Goal: Task Accomplishment & Management: Manage account settings

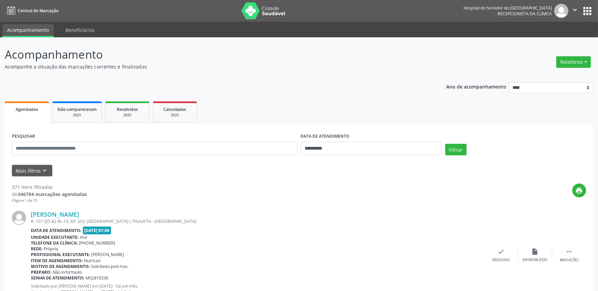
click at [43, 164] on form "**********" at bounding box center [299, 153] width 574 height 45
click at [43, 165] on button "Mais filtros keyboard_arrow_down" at bounding box center [32, 171] width 40 height 12
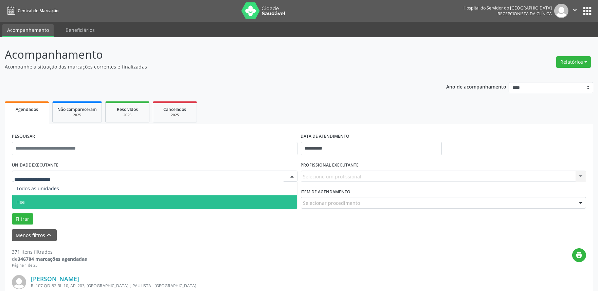
click at [60, 200] on span "Hse" at bounding box center [154, 203] width 285 height 14
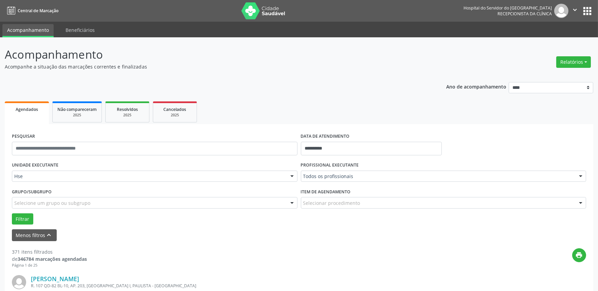
click at [348, 180] on div "Todos os profissionais" at bounding box center [444, 177] width 286 height 12
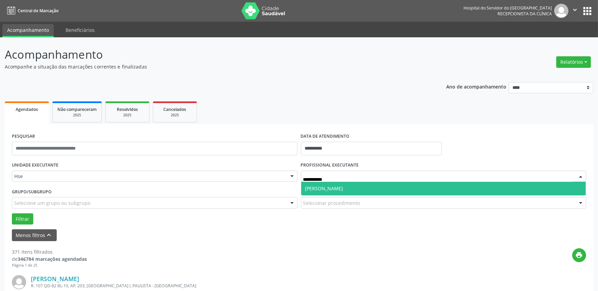
type input "**********"
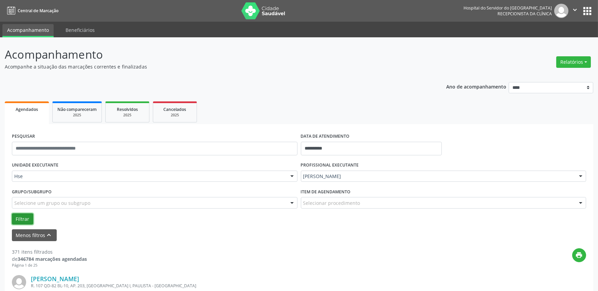
click at [26, 223] on button "Filtrar" at bounding box center [22, 220] width 21 height 12
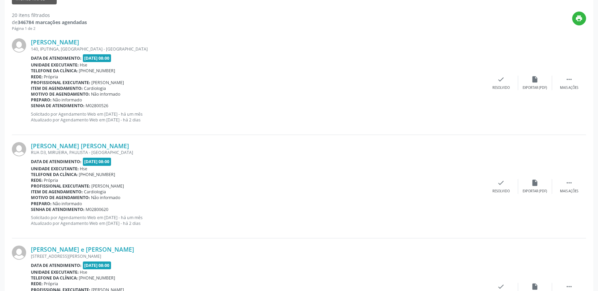
click at [567, 196] on div "Maria Laura Cavalcante Gonalves Augusto RUA D3, MIRUEIRA, PAULISTA - PE Data de…" at bounding box center [299, 187] width 574 height 104
click at [574, 185] on div " Mais ações" at bounding box center [569, 186] width 34 height 15
click at [537, 182] on icon "alarm_off" at bounding box center [534, 182] width 7 height 7
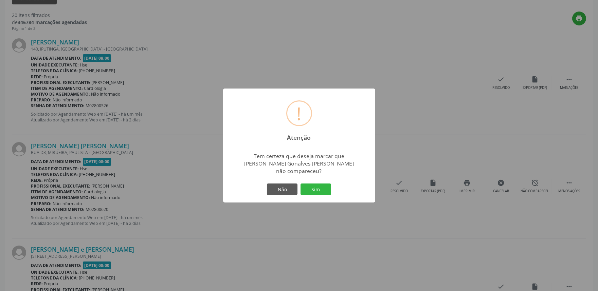
drag, startPoint x: 314, startPoint y: 187, endPoint x: 341, endPoint y: 171, distance: 30.4
click at [315, 187] on button "Sim" at bounding box center [315, 190] width 31 height 12
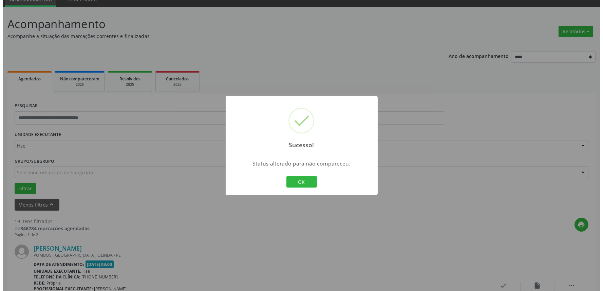
scroll to position [548, 0]
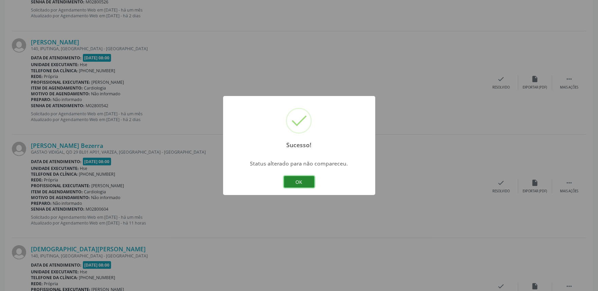
click at [309, 185] on button "OK" at bounding box center [299, 182] width 31 height 12
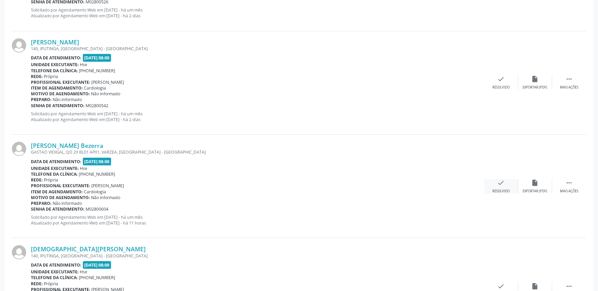
click at [496, 189] on div "Resolvido" at bounding box center [500, 191] width 17 height 5
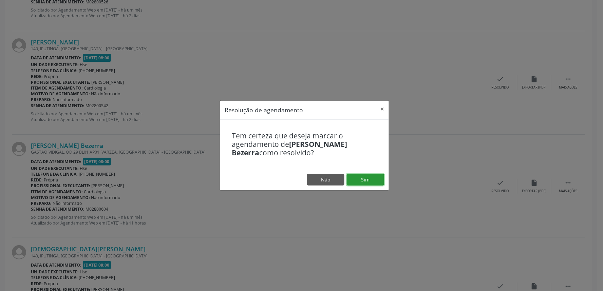
click at [378, 179] on button "Sim" at bounding box center [365, 180] width 37 height 12
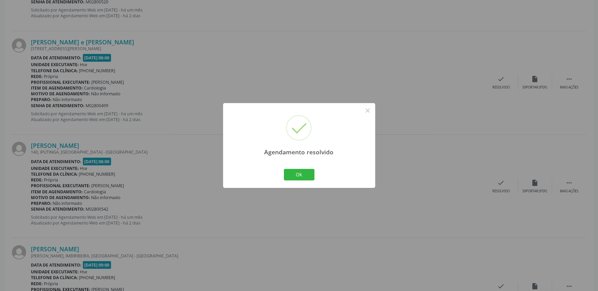
click at [314, 174] on div "Ok Cancel" at bounding box center [299, 175] width 34 height 14
click at [312, 176] on button "Ok" at bounding box center [299, 175] width 31 height 12
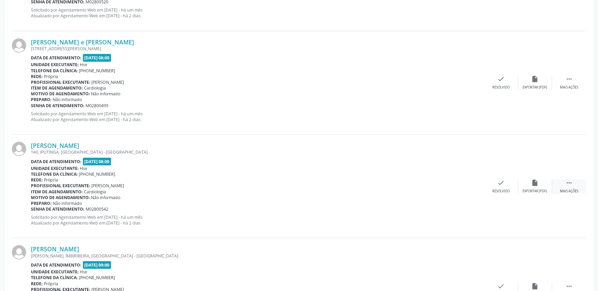
click at [568, 186] on icon "" at bounding box center [568, 182] width 7 height 7
click at [538, 186] on icon "alarm_off" at bounding box center [534, 182] width 7 height 7
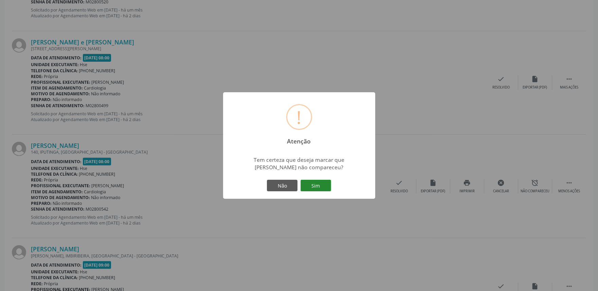
click at [318, 188] on button "Sim" at bounding box center [315, 186] width 31 height 12
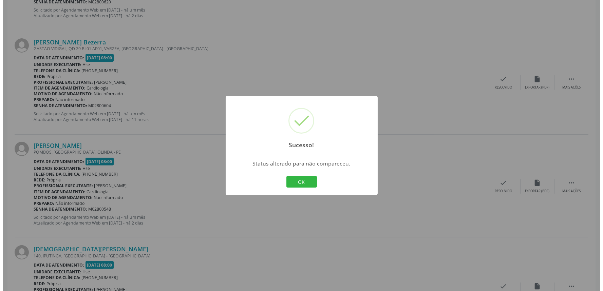
scroll to position [133, 0]
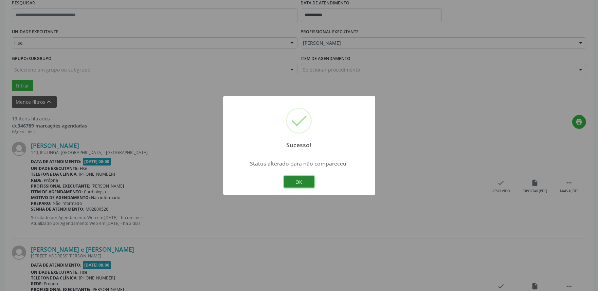
click at [296, 182] on button "OK" at bounding box center [299, 182] width 31 height 12
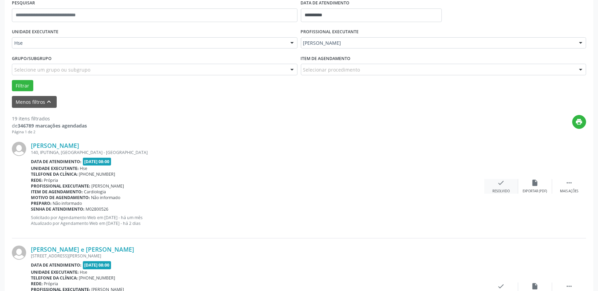
click at [507, 188] on div "check Resolvido" at bounding box center [501, 186] width 34 height 15
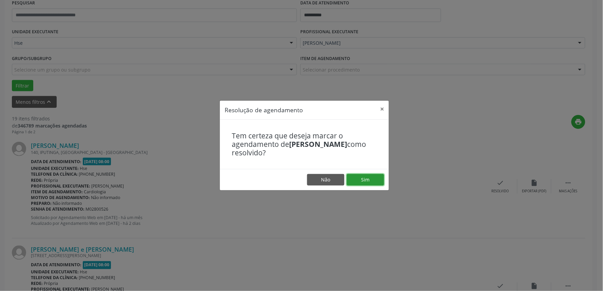
click at [371, 182] on button "Sim" at bounding box center [365, 180] width 37 height 12
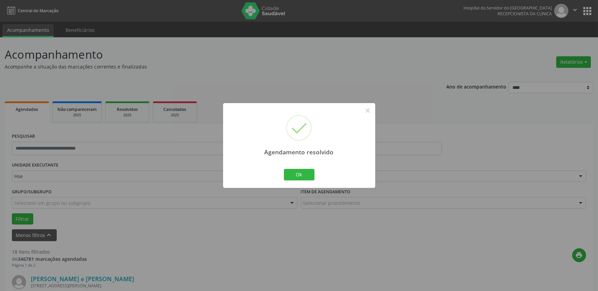
scroll to position [237, 0]
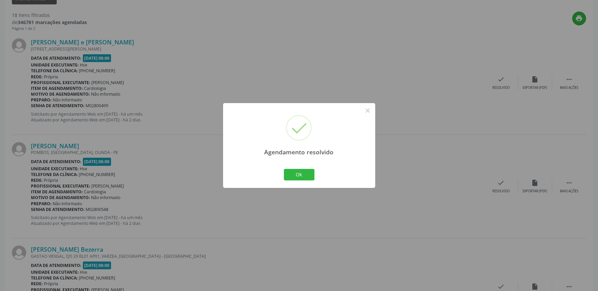
click at [289, 191] on div "Agendamento resolvido × Ok Cancel" at bounding box center [299, 145] width 598 height 291
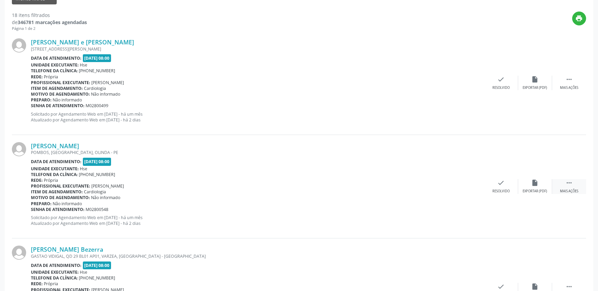
click at [569, 182] on icon "" at bounding box center [568, 182] width 7 height 7
click at [533, 188] on div "alarm_off Não compareceu" at bounding box center [535, 186] width 34 height 15
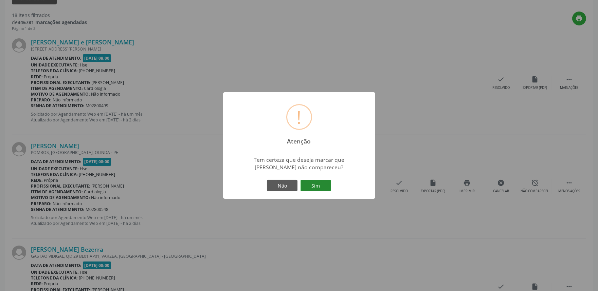
click at [319, 181] on button "Sim" at bounding box center [315, 186] width 31 height 12
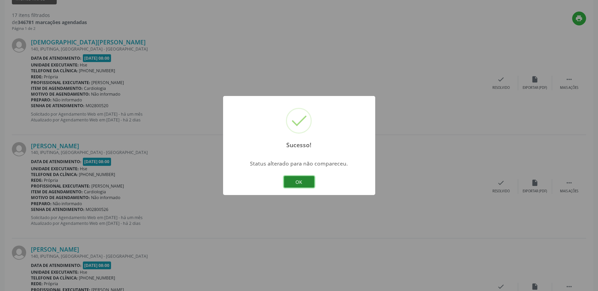
click at [299, 185] on button "OK" at bounding box center [299, 182] width 31 height 12
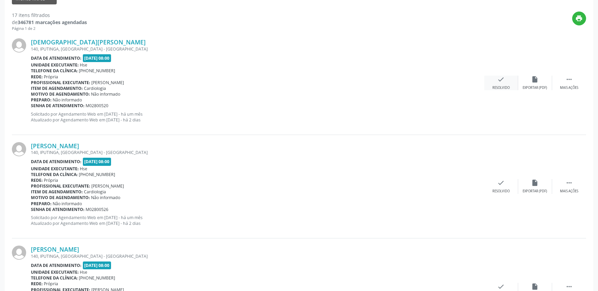
click at [498, 83] on div "check Resolvido" at bounding box center [501, 83] width 34 height 15
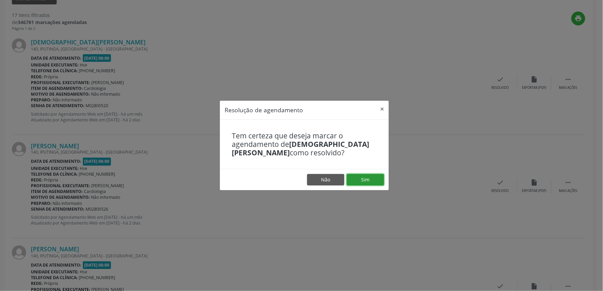
click at [371, 185] on button "Sim" at bounding box center [365, 180] width 37 height 12
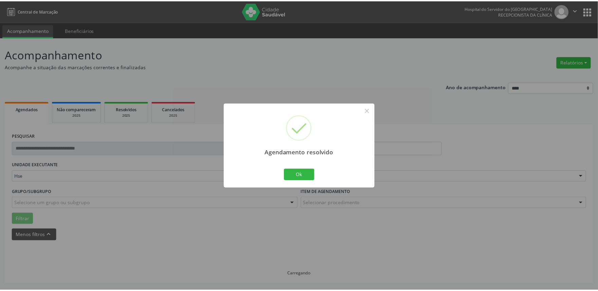
scroll to position [0, 0]
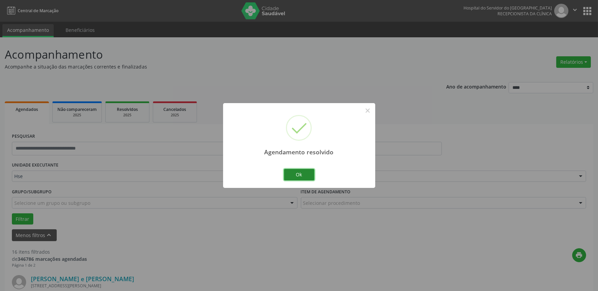
click at [307, 174] on button "Ok" at bounding box center [299, 175] width 31 height 12
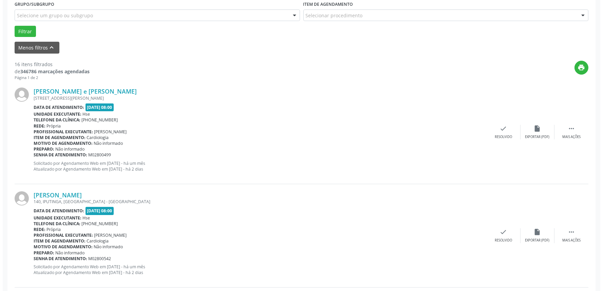
scroll to position [188, 0]
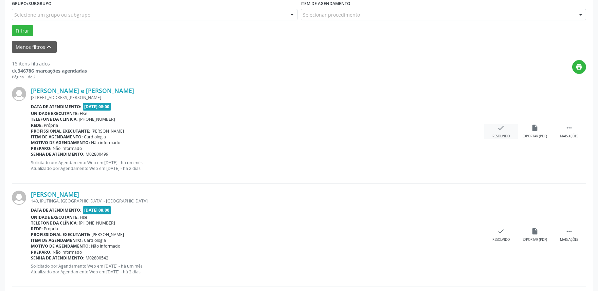
click at [508, 132] on div "check Resolvido" at bounding box center [501, 131] width 34 height 15
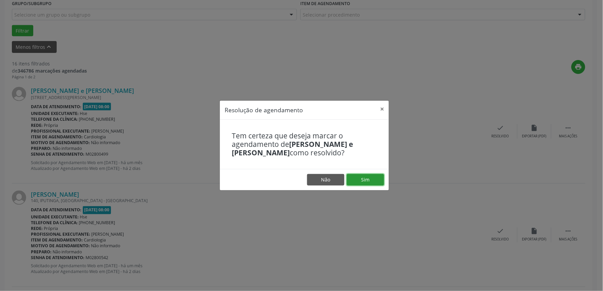
click at [356, 178] on button "Sim" at bounding box center [365, 180] width 37 height 12
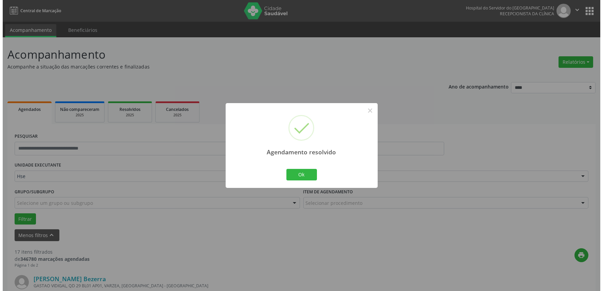
scroll to position [859, 0]
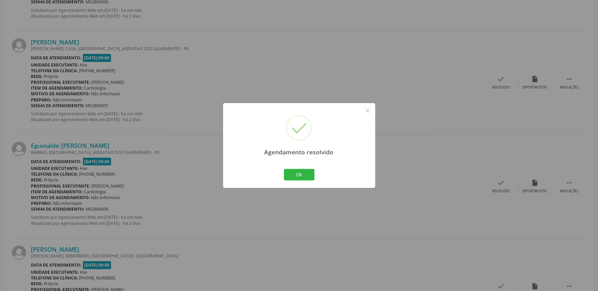
drag, startPoint x: 318, startPoint y: 300, endPoint x: 319, endPoint y: 289, distance: 10.6
drag, startPoint x: 319, startPoint y: 289, endPoint x: 292, endPoint y: 181, distance: 111.7
click at [292, 181] on div "Ok Cancel" at bounding box center [299, 175] width 34 height 14
click at [298, 179] on button "Ok" at bounding box center [299, 175] width 31 height 12
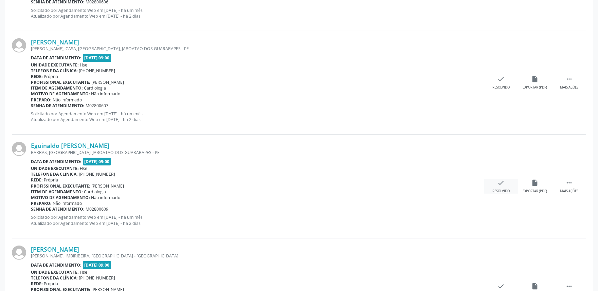
click at [504, 192] on div "Resolvido" at bounding box center [500, 191] width 17 height 5
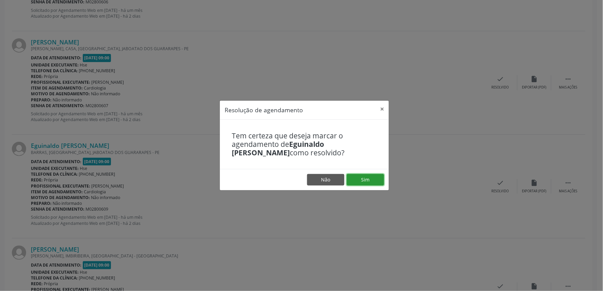
click at [372, 184] on button "Sim" at bounding box center [365, 180] width 37 height 12
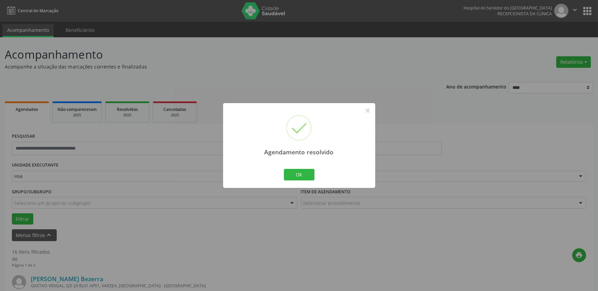
scroll to position [756, 0]
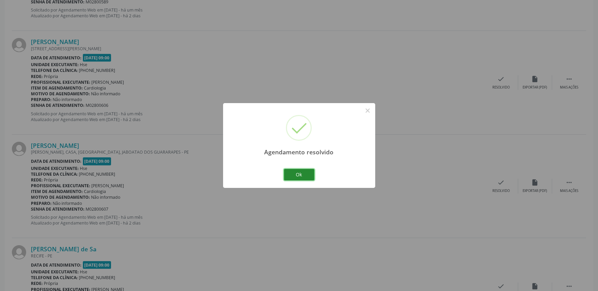
click at [294, 175] on button "Ok" at bounding box center [299, 175] width 31 height 12
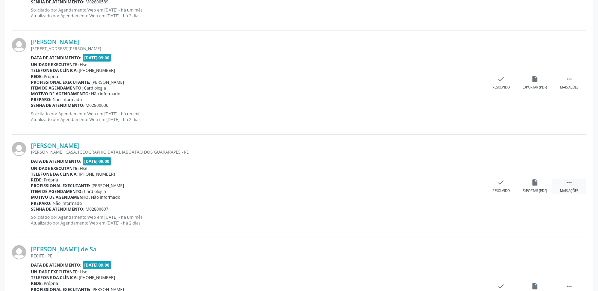
click at [569, 189] on div "Mais ações" at bounding box center [569, 191] width 18 height 5
click at [535, 189] on div "Não compareceu" at bounding box center [534, 191] width 29 height 5
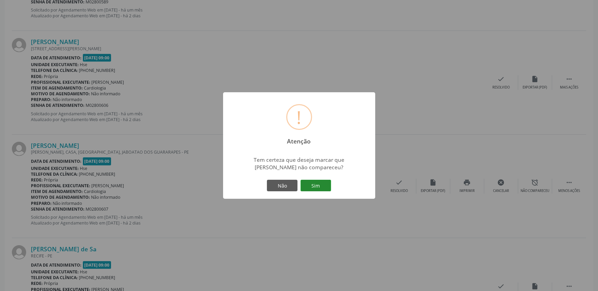
click at [321, 180] on button "Sim" at bounding box center [315, 186] width 31 height 12
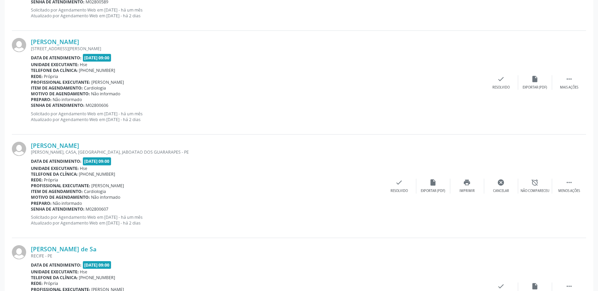
scroll to position [0, 0]
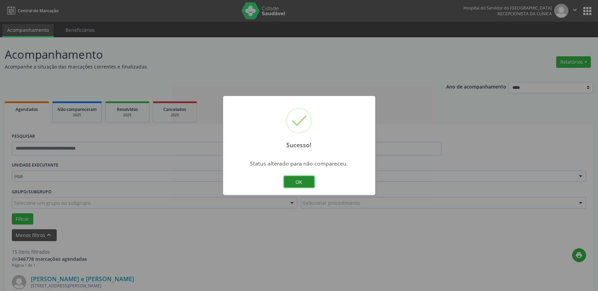
click at [313, 184] on button "OK" at bounding box center [299, 182] width 31 height 12
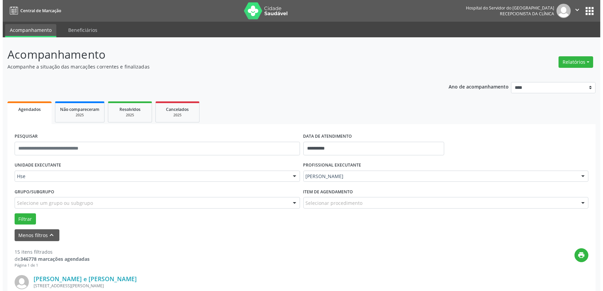
scroll to position [652, 0]
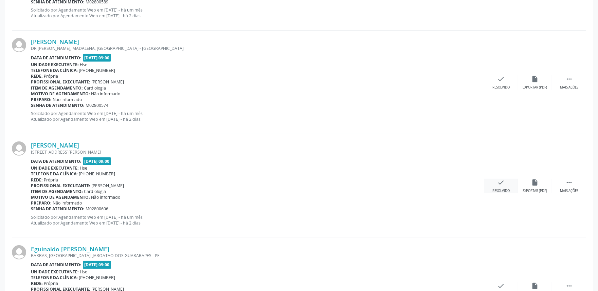
click at [503, 189] on div "Resolvido" at bounding box center [500, 191] width 17 height 5
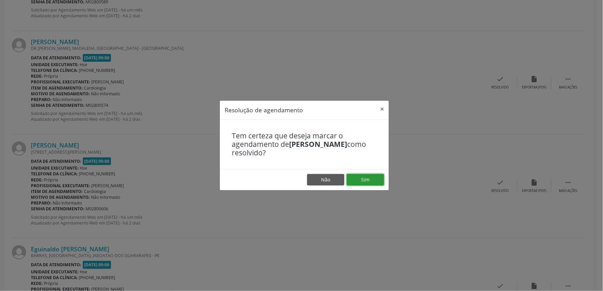
click at [362, 179] on button "Sim" at bounding box center [365, 180] width 37 height 12
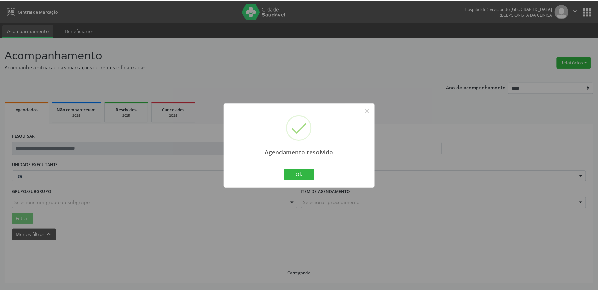
scroll to position [0, 0]
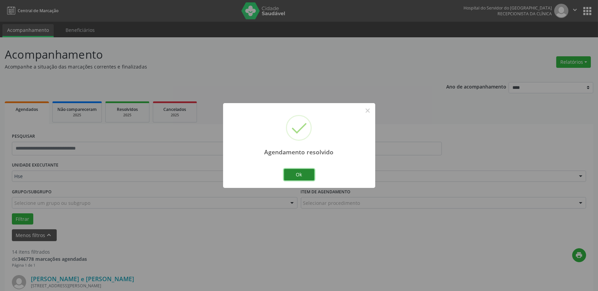
click at [306, 170] on button "Ok" at bounding box center [299, 175] width 31 height 12
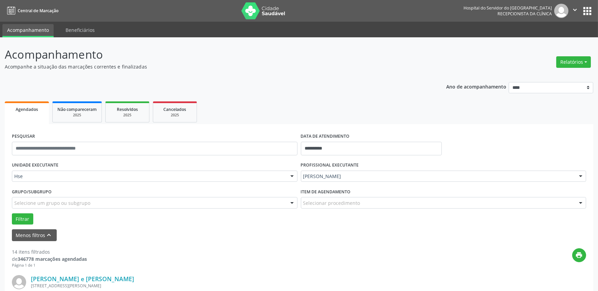
scroll to position [652, 0]
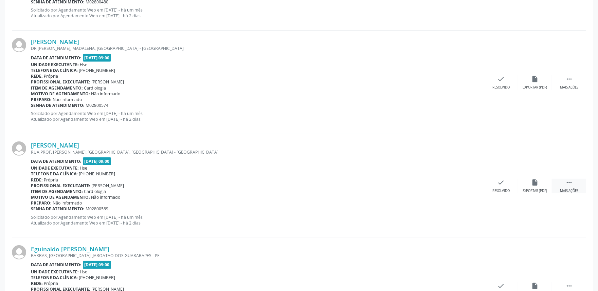
click at [576, 187] on div " Mais ações" at bounding box center [569, 186] width 34 height 15
click at [534, 187] on div "alarm_off Não compareceu" at bounding box center [535, 186] width 34 height 15
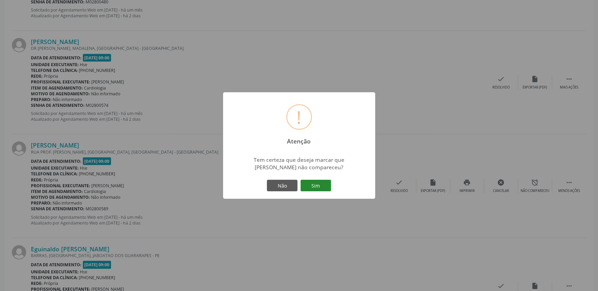
click at [308, 183] on button "Sim" at bounding box center [315, 186] width 31 height 12
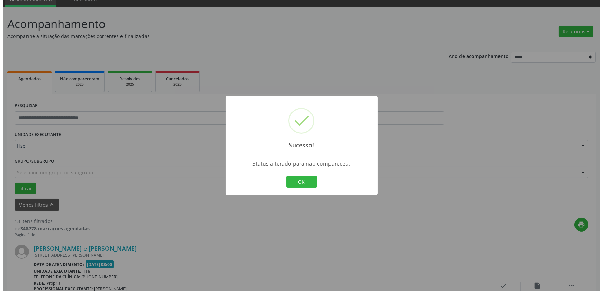
scroll to position [548, 0]
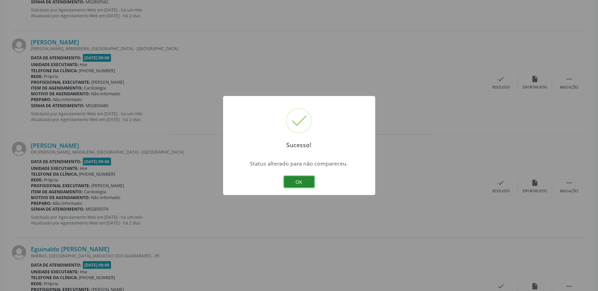
click at [293, 181] on button "OK" at bounding box center [299, 182] width 31 height 12
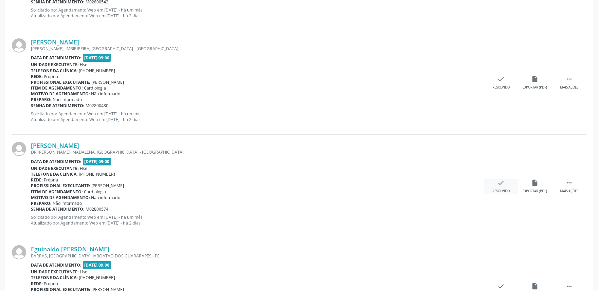
click at [507, 185] on div "check Resolvido" at bounding box center [501, 186] width 34 height 15
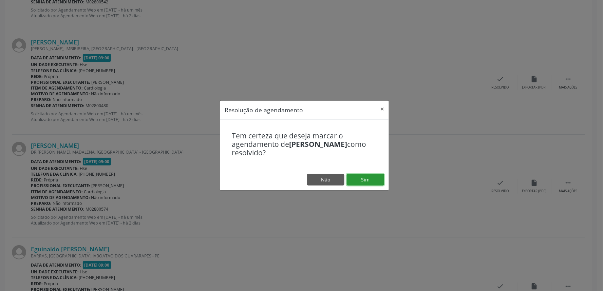
click at [368, 176] on button "Sim" at bounding box center [365, 180] width 37 height 12
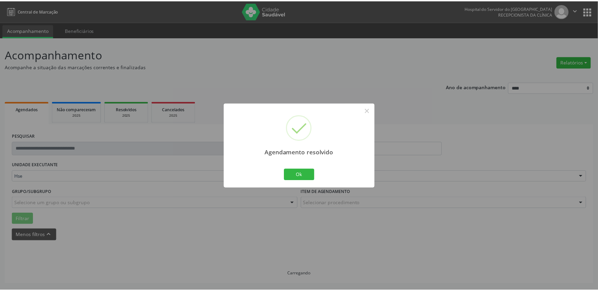
scroll to position [0, 0]
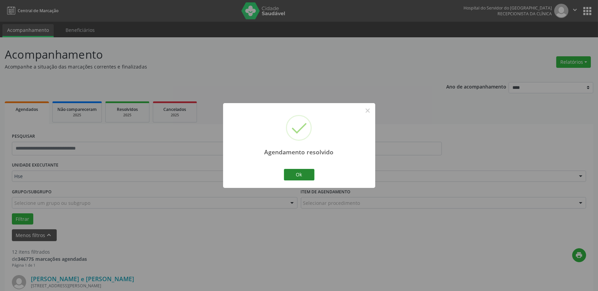
drag, startPoint x: 293, startPoint y: 165, endPoint x: 290, endPoint y: 174, distance: 9.7
click at [290, 174] on div "Agendamento resolvido × Ok Cancel" at bounding box center [299, 145] width 152 height 85
click at [290, 174] on button "Ok" at bounding box center [299, 175] width 31 height 12
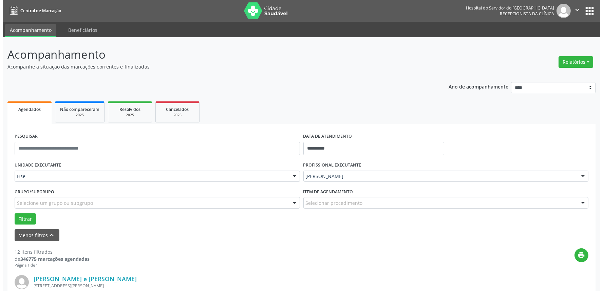
scroll to position [652, 0]
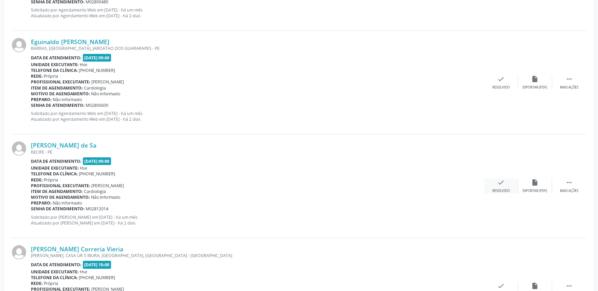
click at [510, 181] on div "check Resolvido" at bounding box center [501, 186] width 34 height 15
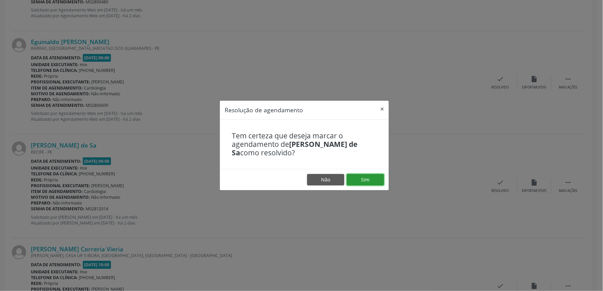
click at [369, 178] on button "Sim" at bounding box center [365, 180] width 37 height 12
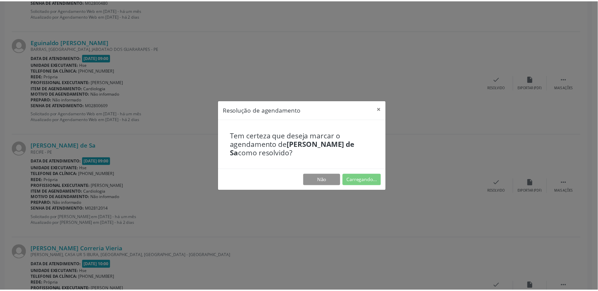
scroll to position [0, 0]
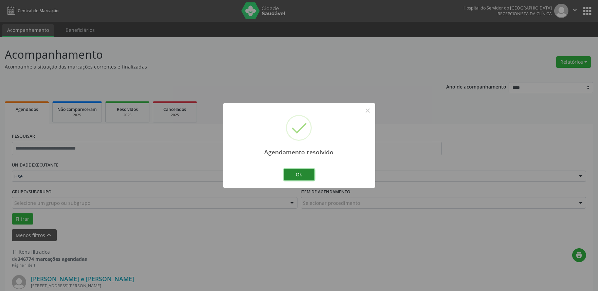
click at [309, 170] on button "Ok" at bounding box center [299, 175] width 31 height 12
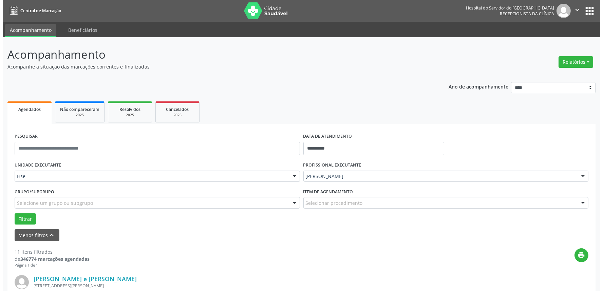
scroll to position [445, 0]
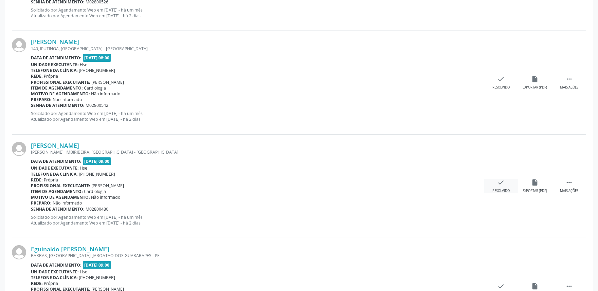
click at [507, 182] on div "check Resolvido" at bounding box center [501, 186] width 34 height 15
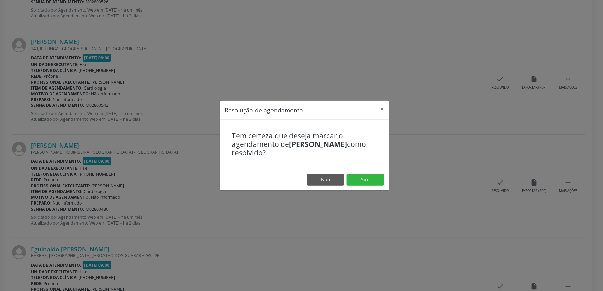
click at [359, 170] on footer "Não Sim" at bounding box center [304, 179] width 169 height 21
click at [363, 178] on button "Sim" at bounding box center [365, 180] width 37 height 12
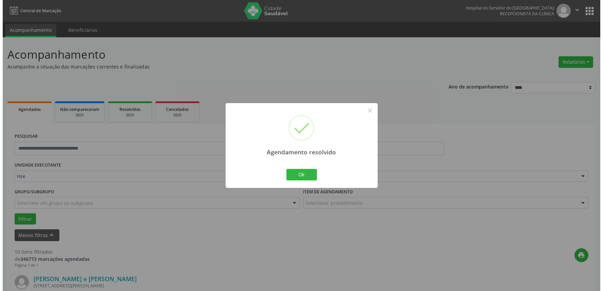
scroll to position [963, 0]
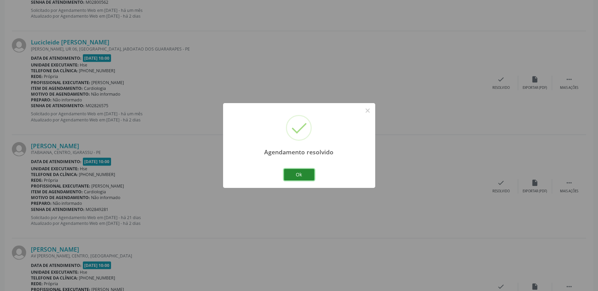
click at [289, 175] on button "Ok" at bounding box center [299, 175] width 31 height 12
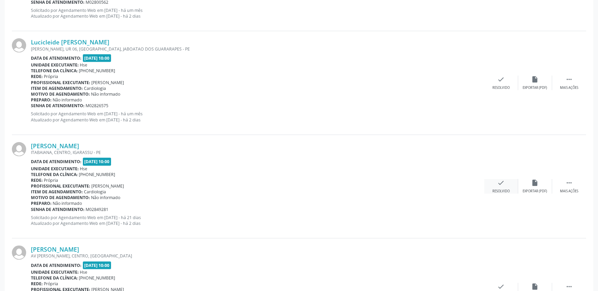
click at [498, 184] on icon "check" at bounding box center [500, 182] width 7 height 7
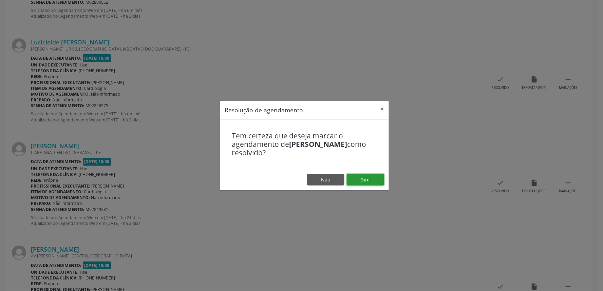
click at [363, 182] on button "Sim" at bounding box center [365, 180] width 37 height 12
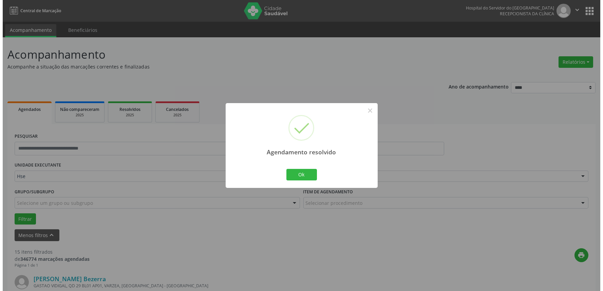
scroll to position [1274, 0]
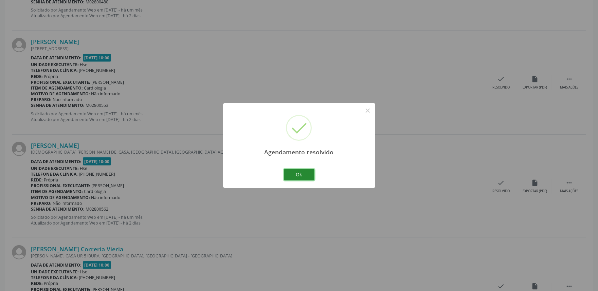
click at [301, 181] on button "Ok" at bounding box center [299, 175] width 31 height 12
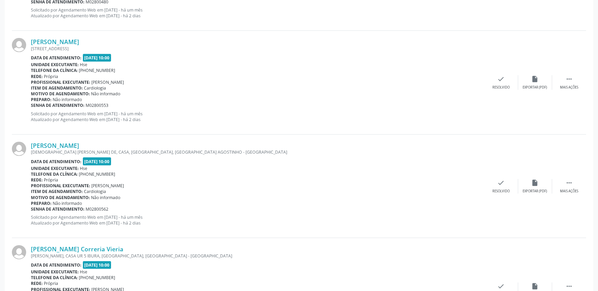
click at [301, 181] on div "Rede: Própria" at bounding box center [257, 180] width 453 height 6
click at [498, 182] on icon "check" at bounding box center [500, 182] width 7 height 7
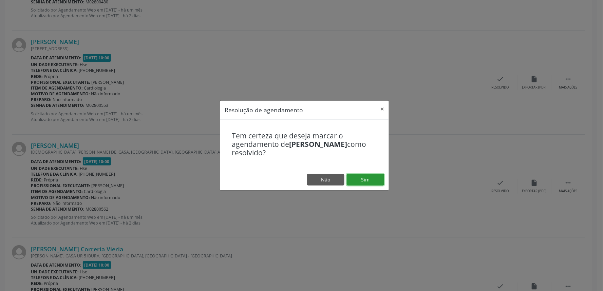
click at [367, 181] on button "Sim" at bounding box center [365, 180] width 37 height 12
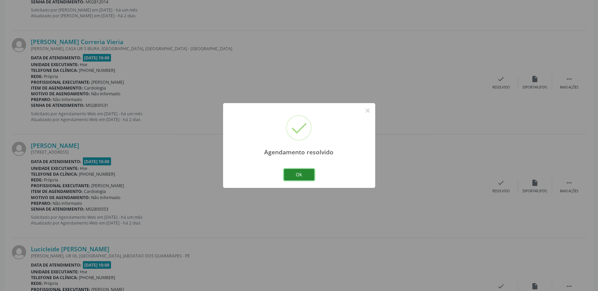
click at [299, 181] on button "Ok" at bounding box center [299, 175] width 31 height 12
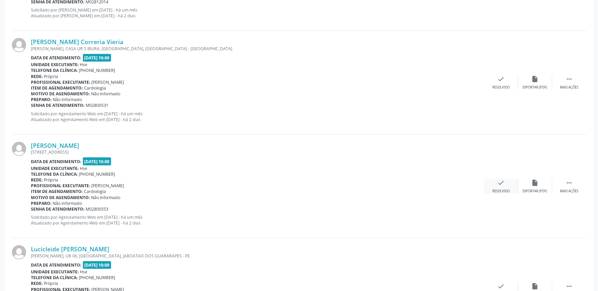
click at [494, 185] on div "check Resolvido" at bounding box center [501, 186] width 34 height 15
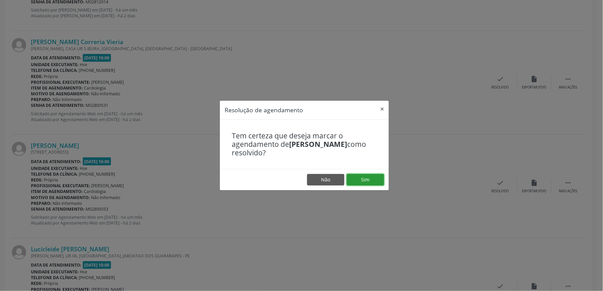
click at [367, 175] on button "Sim" at bounding box center [365, 180] width 37 height 12
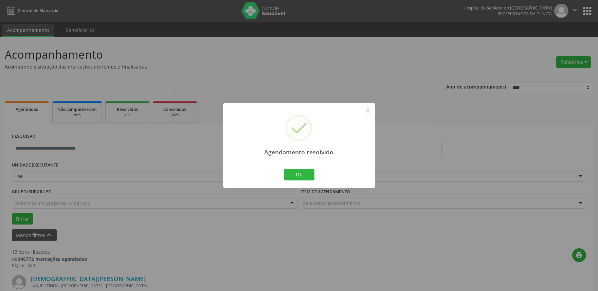
scroll to position [1170, 0]
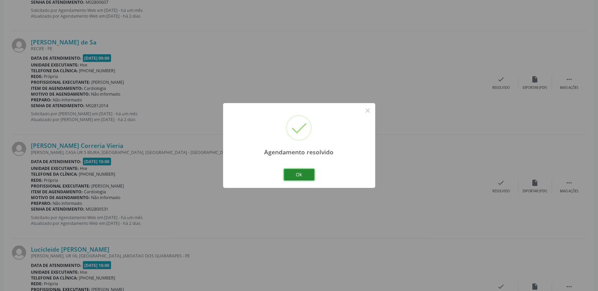
click at [306, 169] on button "Ok" at bounding box center [299, 175] width 31 height 12
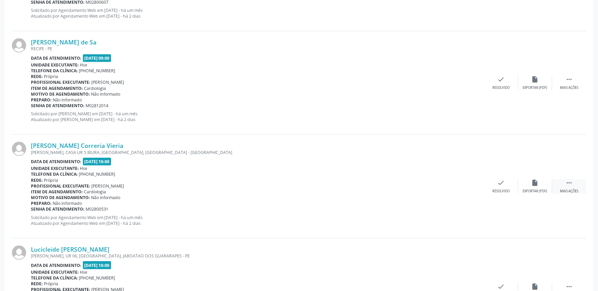
click at [569, 188] on div " Mais ações" at bounding box center [569, 186] width 34 height 15
click at [540, 188] on div "alarm_off Não compareceu" at bounding box center [535, 186] width 34 height 15
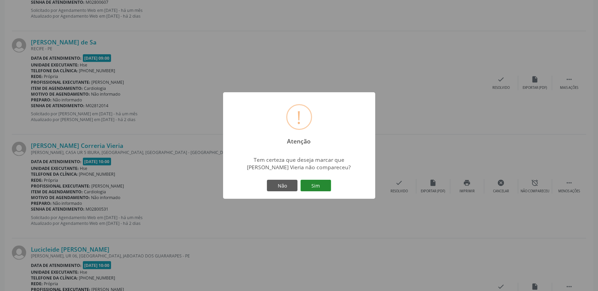
click at [319, 186] on button "Sim" at bounding box center [315, 186] width 31 height 12
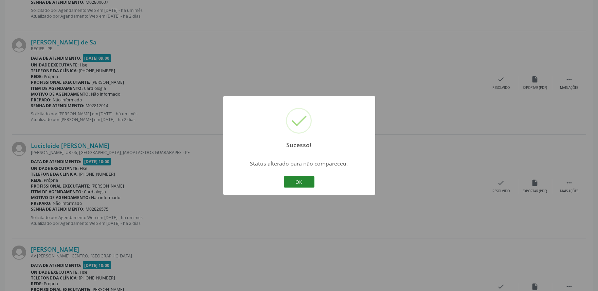
drag, startPoint x: 306, startPoint y: 194, endPoint x: 306, endPoint y: 185, distance: 8.8
click at [306, 193] on div "Sucesso! × Status alterado para não compareceu. OK Cancel" at bounding box center [299, 145] width 152 height 99
click at [306, 185] on button "OK" at bounding box center [299, 182] width 31 height 12
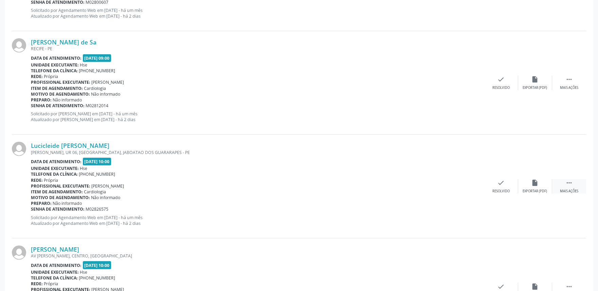
click at [570, 189] on div "Mais ações" at bounding box center [569, 191] width 18 height 5
click at [523, 188] on div "alarm_off Não compareceu" at bounding box center [535, 186] width 34 height 15
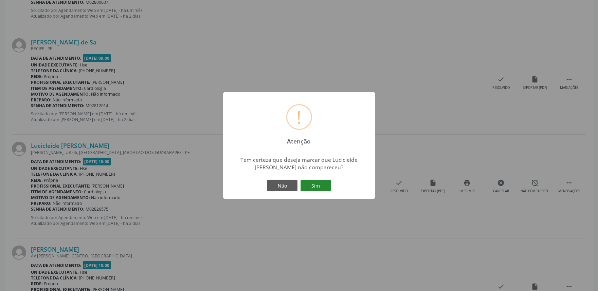
click at [322, 187] on button "Sim" at bounding box center [315, 186] width 31 height 12
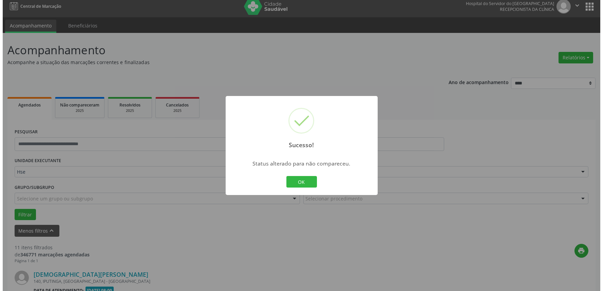
scroll to position [1128, 0]
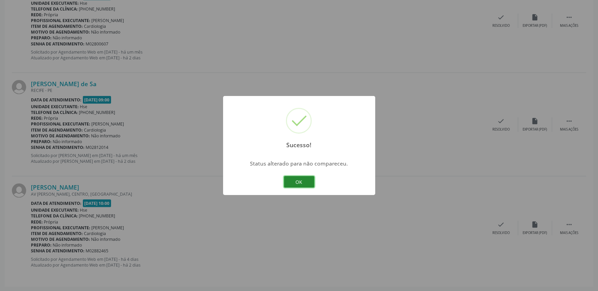
click at [310, 186] on button "OK" at bounding box center [299, 182] width 31 height 12
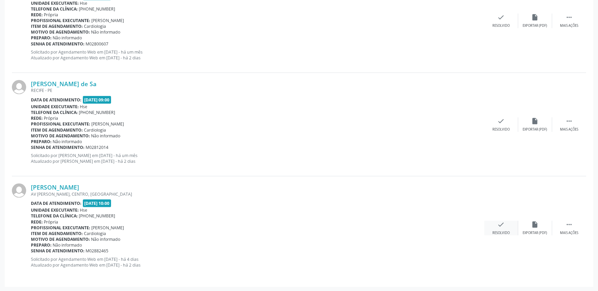
click at [495, 232] on div "Resolvido" at bounding box center [500, 233] width 17 height 5
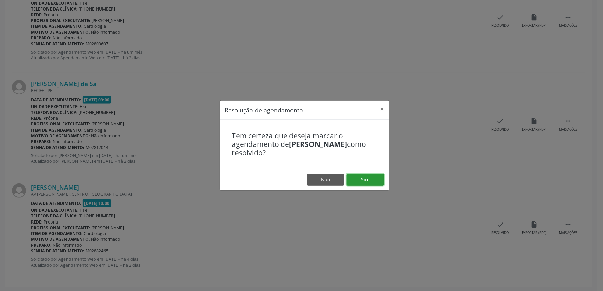
click at [372, 178] on button "Sim" at bounding box center [365, 180] width 37 height 12
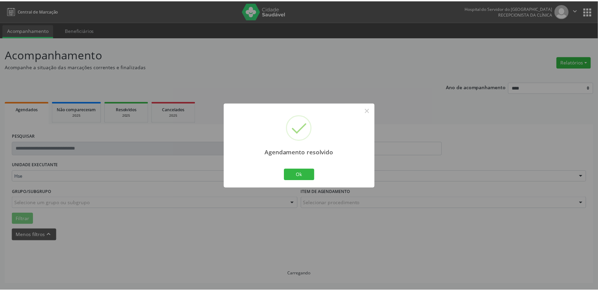
scroll to position [0, 0]
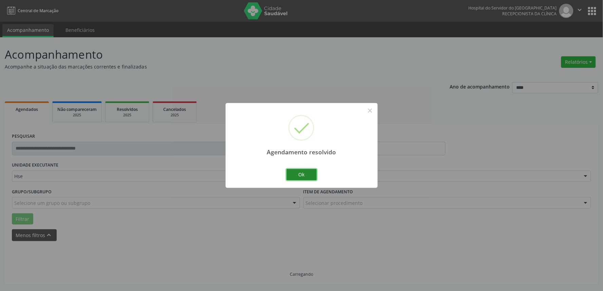
click at [301, 177] on button "Ok" at bounding box center [302, 175] width 31 height 12
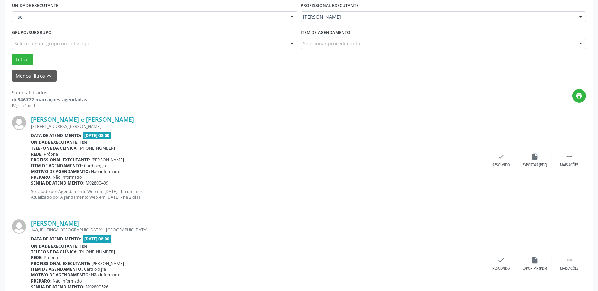
scroll to position [377, 0]
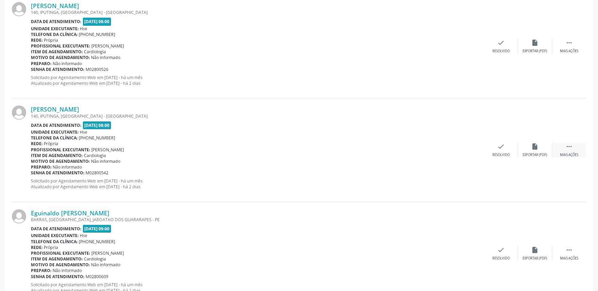
click at [560, 153] on div "Mais ações" at bounding box center [569, 155] width 18 height 5
click at [537, 152] on div "alarm_off Não compareceu" at bounding box center [535, 150] width 34 height 15
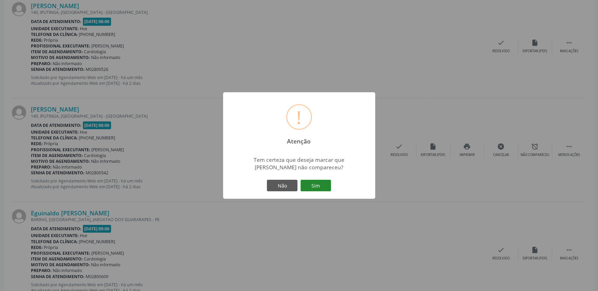
click at [307, 188] on button "Sim" at bounding box center [315, 186] width 31 height 12
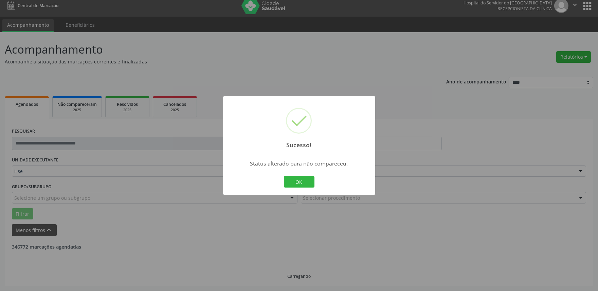
scroll to position [4, 0]
click at [296, 182] on button "OK" at bounding box center [299, 182] width 31 height 12
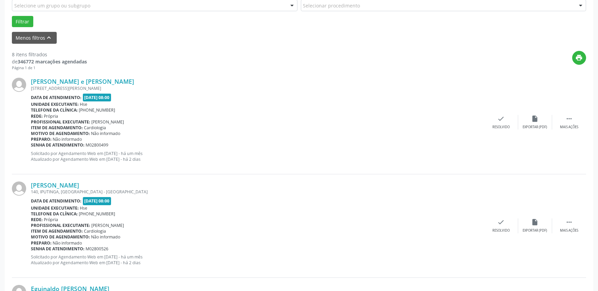
scroll to position [231, 0]
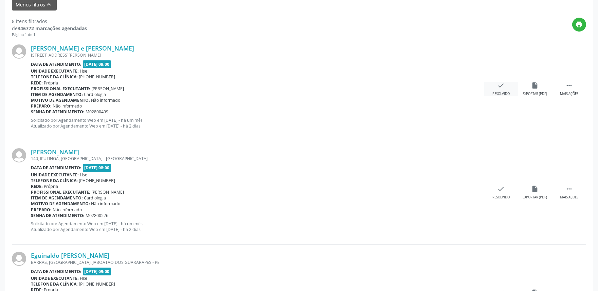
click at [501, 89] on icon "check" at bounding box center [500, 85] width 7 height 7
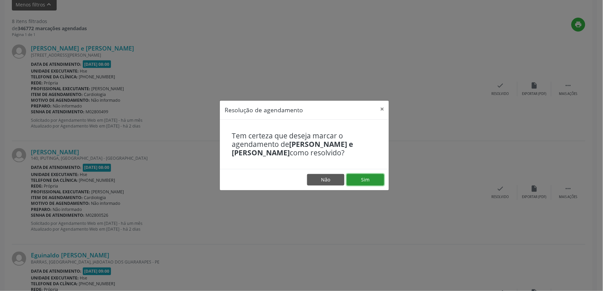
click at [373, 175] on button "Sim" at bounding box center [365, 180] width 37 height 12
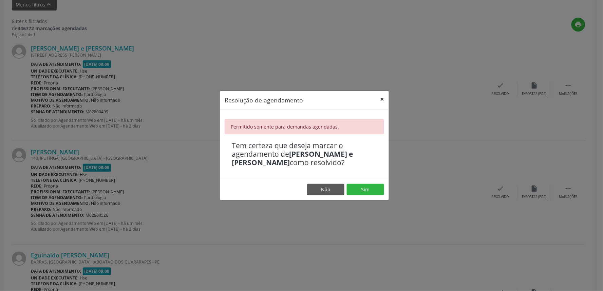
click at [384, 103] on button "×" at bounding box center [382, 99] width 14 height 17
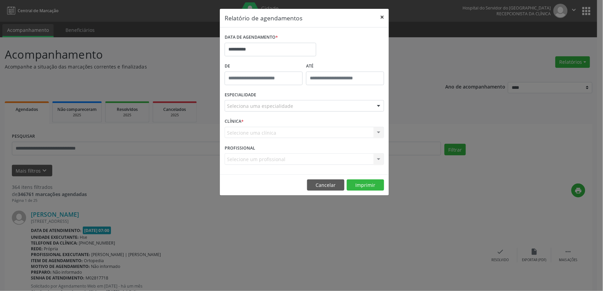
click at [379, 19] on button "×" at bounding box center [382, 17] width 14 height 17
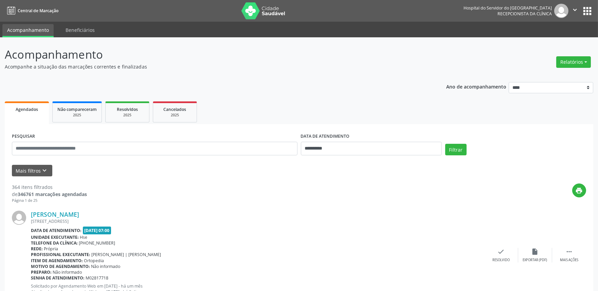
click at [36, 174] on button "Mais filtros keyboard_arrow_down" at bounding box center [32, 171] width 40 height 12
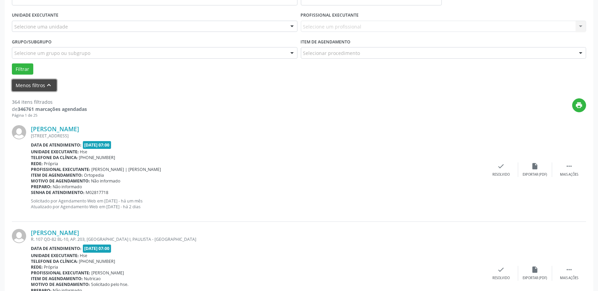
scroll to position [151, 0]
click at [71, 25] on div "Selecione uma unidade" at bounding box center [155, 26] width 286 height 12
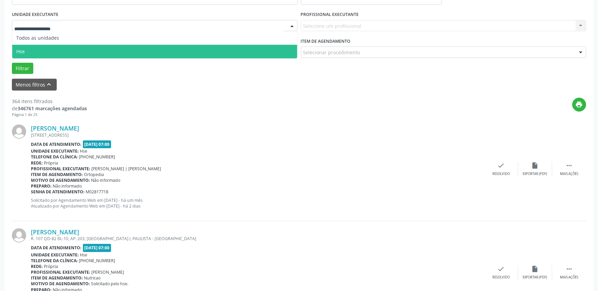
click at [71, 52] on span "Hse" at bounding box center [154, 52] width 285 height 14
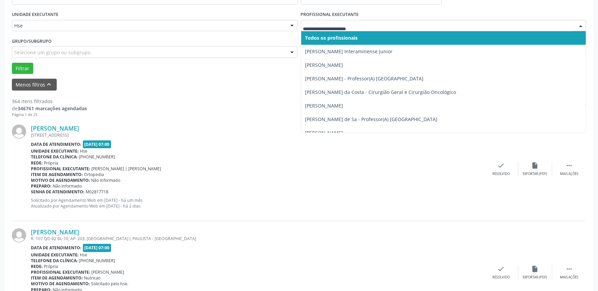
click at [341, 20] on div at bounding box center [444, 26] width 286 height 12
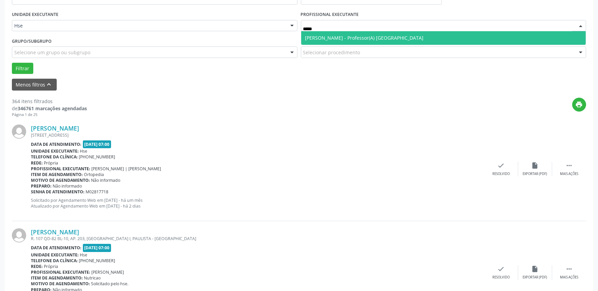
type input "******"
click at [361, 36] on span "[PERSON_NAME] - Professor(A) [GEOGRAPHIC_DATA]" at bounding box center [364, 38] width 118 height 6
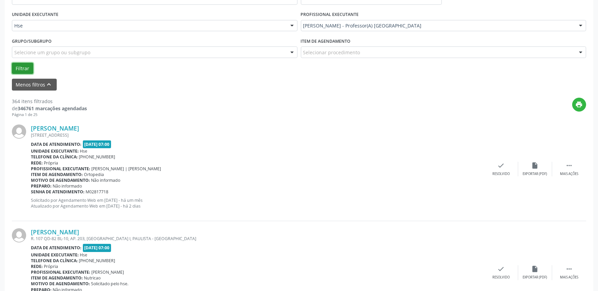
click at [23, 68] on button "Filtrar" at bounding box center [22, 69] width 21 height 12
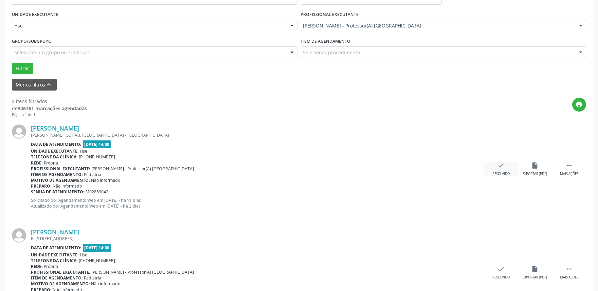
click at [497, 173] on div "Resolvido" at bounding box center [500, 174] width 17 height 5
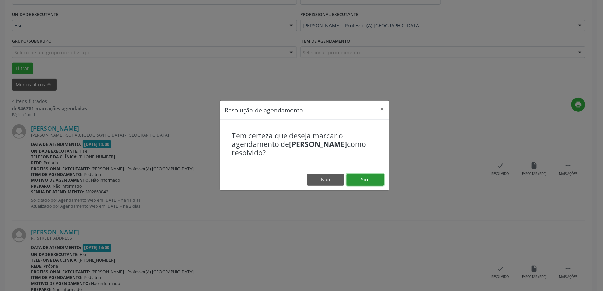
click at [370, 184] on button "Sim" at bounding box center [365, 180] width 37 height 12
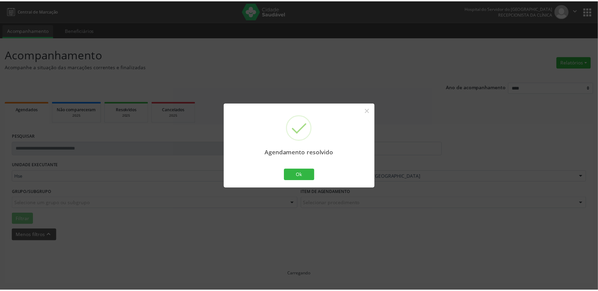
scroll to position [0, 0]
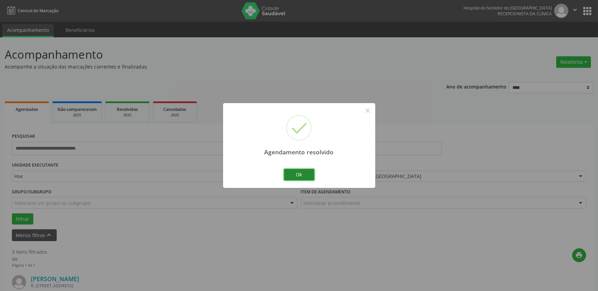
click at [296, 179] on button "Ok" at bounding box center [299, 175] width 31 height 12
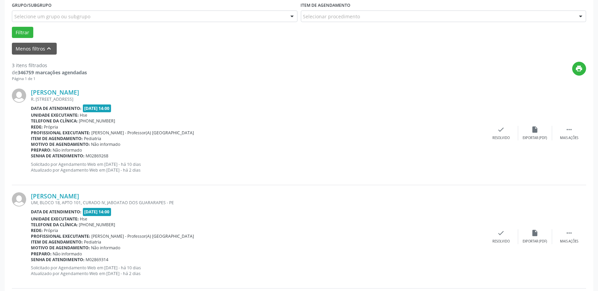
scroll to position [264, 0]
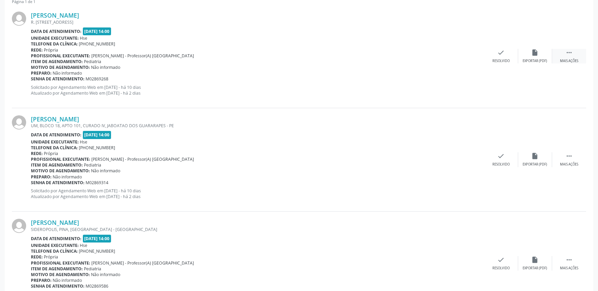
click at [571, 56] on div " Mais ações" at bounding box center [569, 56] width 34 height 15
click at [525, 57] on div "alarm_off Não compareceu" at bounding box center [535, 56] width 34 height 15
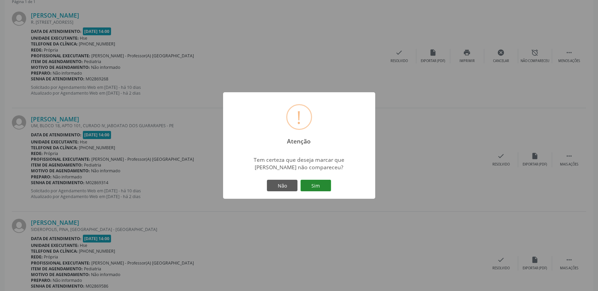
drag, startPoint x: 317, startPoint y: 183, endPoint x: 338, endPoint y: 181, distance: 20.9
click at [317, 183] on button "Sim" at bounding box center [315, 186] width 31 height 12
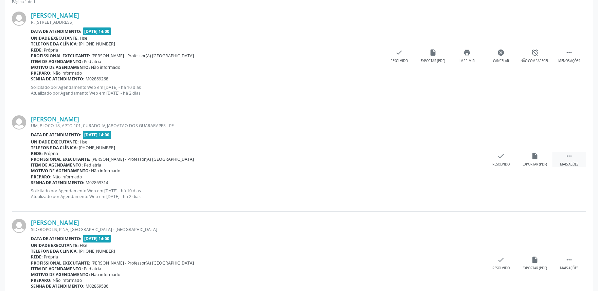
click at [571, 158] on icon "" at bounding box center [568, 155] width 7 height 7
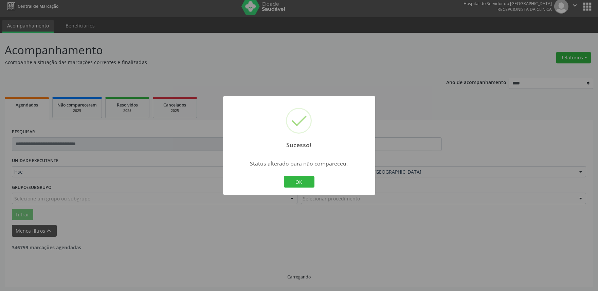
click at [535, 158] on div "Sucesso! × Status alterado para não compareceu. OK Cancel" at bounding box center [299, 145] width 598 height 291
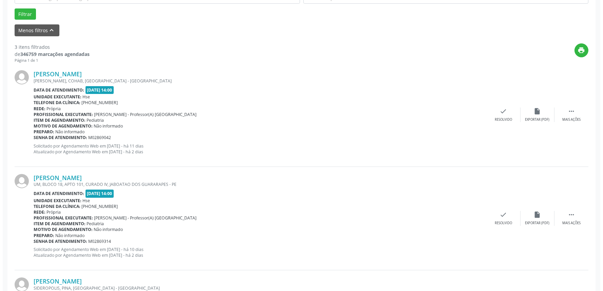
scroll to position [186, 0]
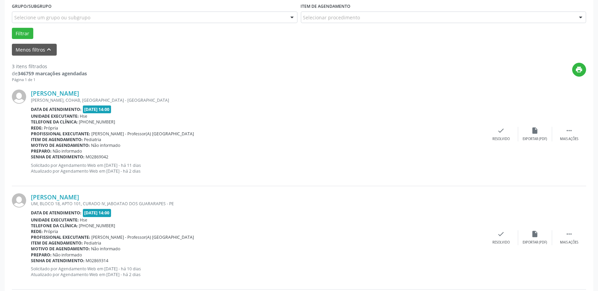
click at [494, 126] on div "Maria Eduarda Xavier de Oliveira CHICO MENDES, COHAB, RECIFE - PE Data de atend…" at bounding box center [299, 134] width 574 height 104
click at [494, 128] on div "check Resolvido" at bounding box center [501, 134] width 34 height 15
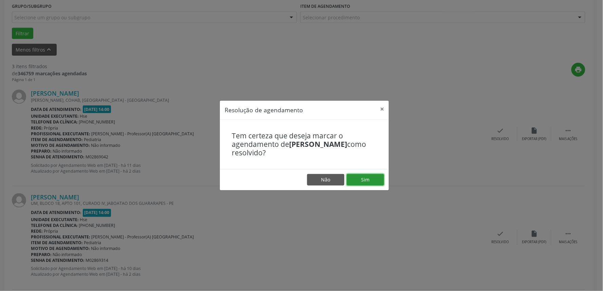
click at [358, 178] on button "Sim" at bounding box center [365, 180] width 37 height 12
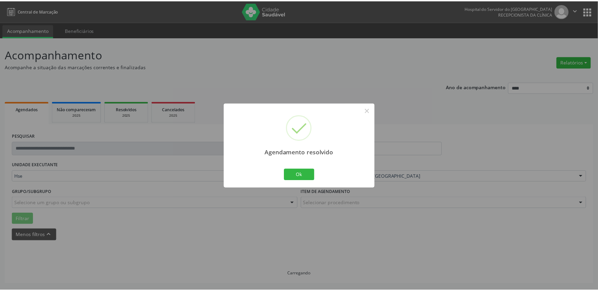
scroll to position [0, 0]
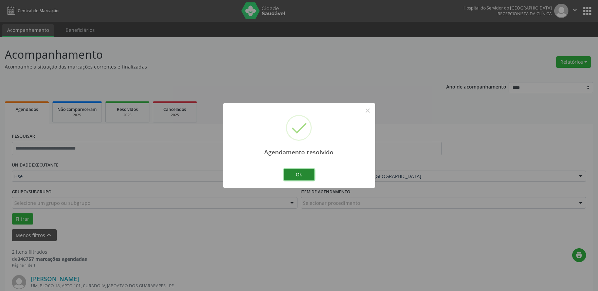
click at [303, 174] on button "Ok" at bounding box center [299, 175] width 31 height 12
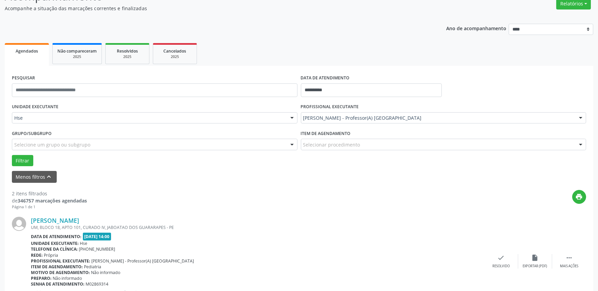
scroll to position [188, 0]
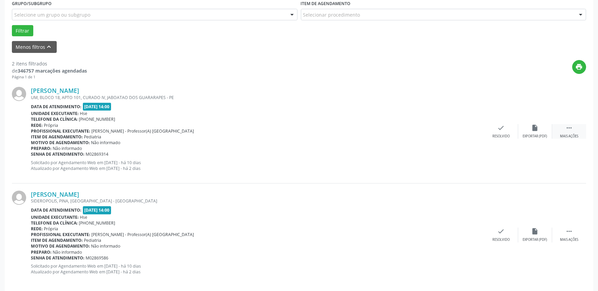
drag, startPoint x: 576, startPoint y: 133, endPoint x: 562, endPoint y: 134, distance: 15.0
click at [576, 133] on div " Mais ações" at bounding box center [569, 131] width 34 height 15
click at [538, 135] on div "Não compareceu" at bounding box center [534, 136] width 29 height 5
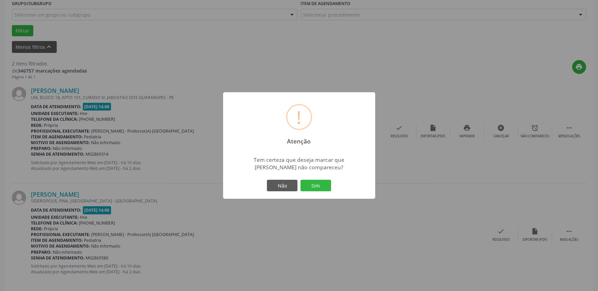
click at [320, 184] on button "Sim" at bounding box center [315, 186] width 31 height 12
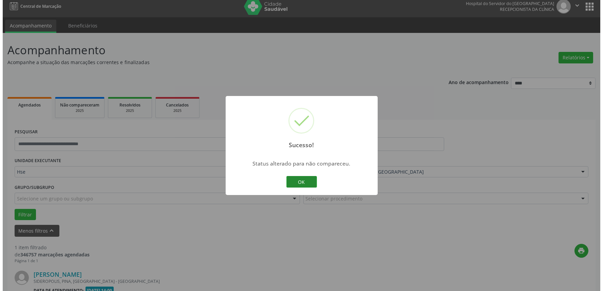
scroll to position [92, 0]
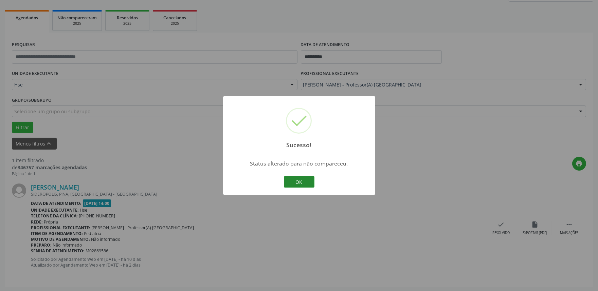
click at [301, 181] on button "OK" at bounding box center [299, 182] width 31 height 12
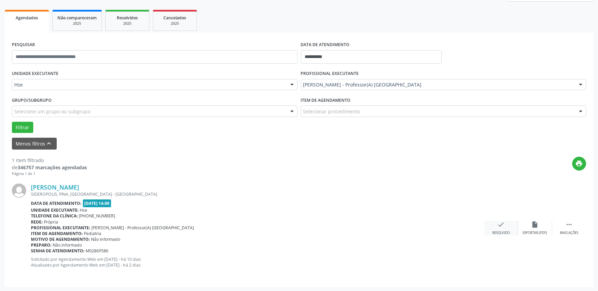
click at [492, 228] on div "check Resolvido" at bounding box center [501, 228] width 34 height 15
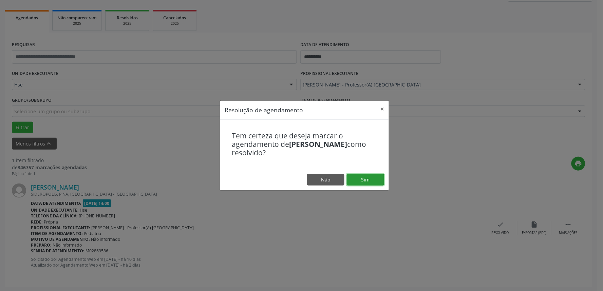
click at [377, 179] on button "Sim" at bounding box center [365, 180] width 37 height 12
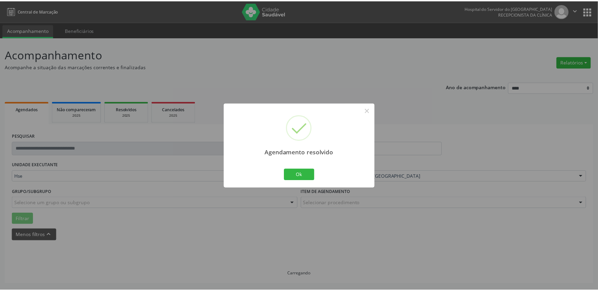
scroll to position [0, 0]
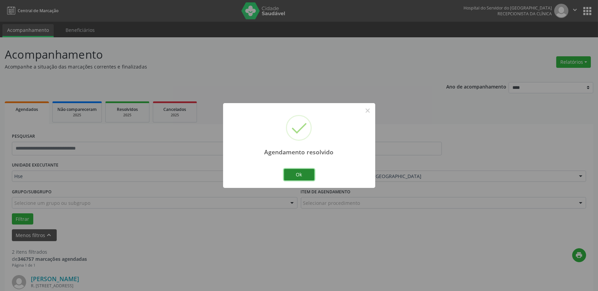
click at [303, 174] on button "Ok" at bounding box center [299, 175] width 31 height 12
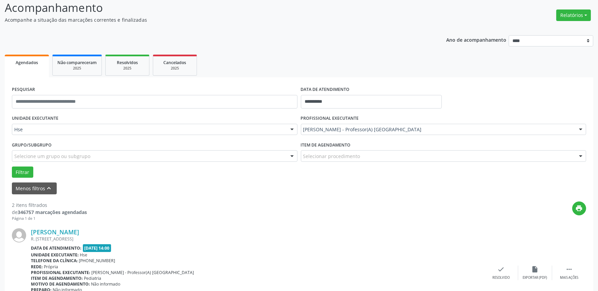
scroll to position [195, 0]
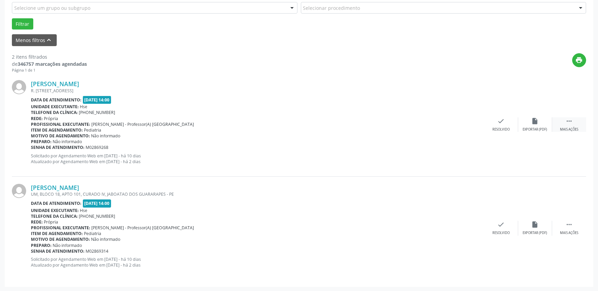
click at [566, 127] on div "Mais ações" at bounding box center [569, 129] width 18 height 5
click at [535, 128] on div "Não compareceu" at bounding box center [534, 129] width 29 height 5
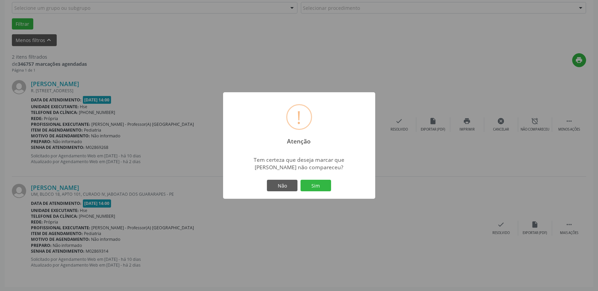
click at [317, 179] on div "Não Sim" at bounding box center [298, 186] width 67 height 14
click at [320, 185] on button "Sim" at bounding box center [315, 186] width 31 height 12
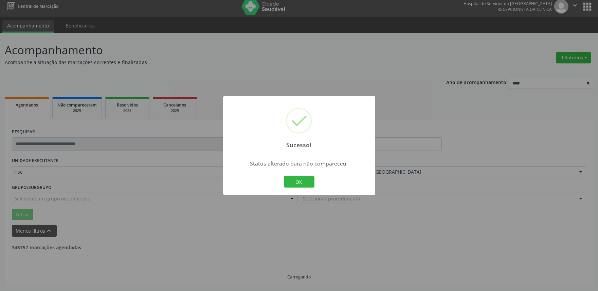
scroll to position [92, 0]
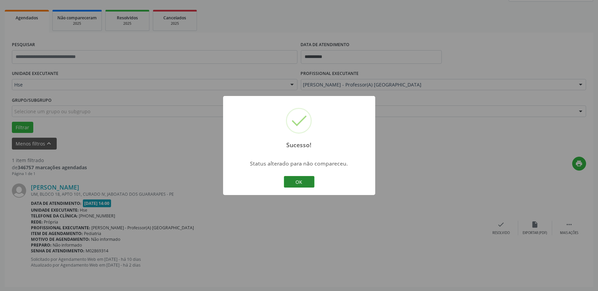
drag, startPoint x: 289, startPoint y: 180, endPoint x: 299, endPoint y: 178, distance: 10.4
click at [290, 179] on button "OK" at bounding box center [299, 182] width 31 height 12
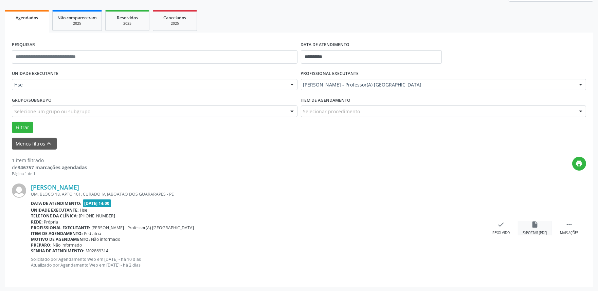
drag, startPoint x: 558, startPoint y: 231, endPoint x: 534, endPoint y: 228, distance: 24.9
click at [548, 228] on div " Mais ações insert_drive_file Exportar (PDF) check Resolvido" at bounding box center [535, 228] width 102 height 15
click at [569, 229] on div " Mais ações" at bounding box center [569, 228] width 34 height 15
click at [534, 223] on icon "alarm_off" at bounding box center [534, 224] width 7 height 7
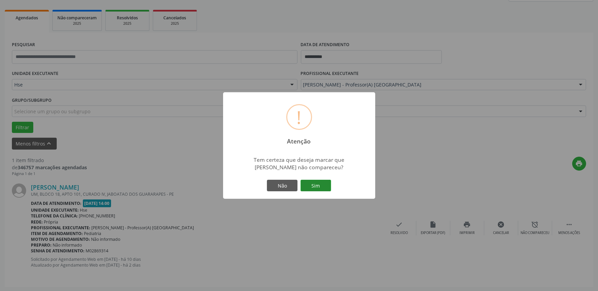
click at [321, 184] on button "Sim" at bounding box center [315, 186] width 31 height 12
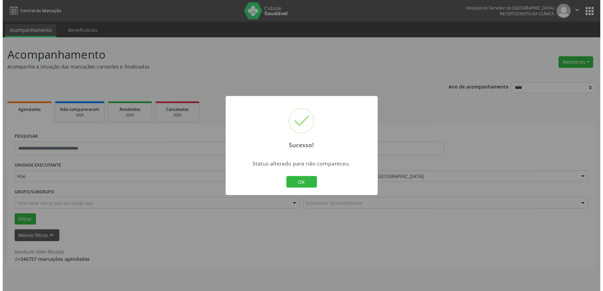
scroll to position [0, 0]
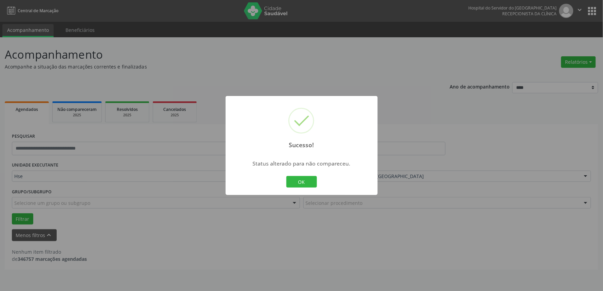
click at [303, 183] on button "OK" at bounding box center [302, 182] width 31 height 12
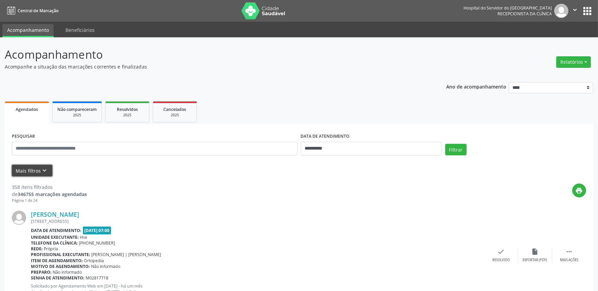
click at [21, 168] on button "Mais filtros keyboard_arrow_down" at bounding box center [32, 171] width 40 height 12
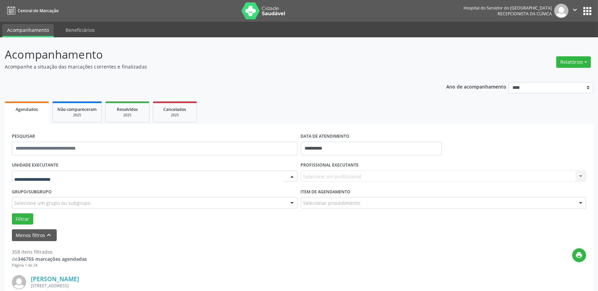
click at [124, 177] on div at bounding box center [155, 177] width 286 height 12
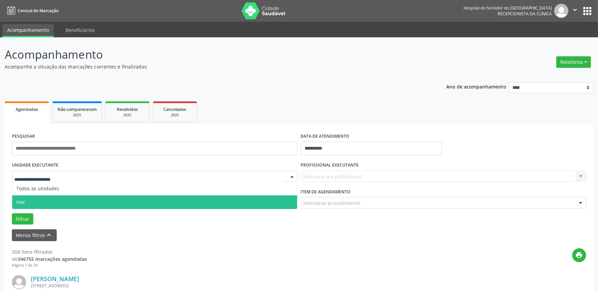
click at [88, 197] on span "Hse" at bounding box center [154, 203] width 285 height 14
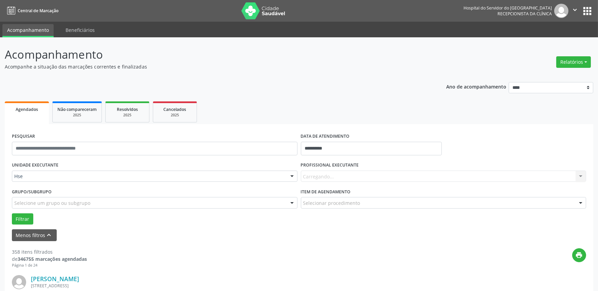
click at [371, 179] on div "Carregando... Nenhum resultado encontrado para: " " Não há nenhuma opção para s…" at bounding box center [444, 177] width 286 height 12
click at [344, 173] on div "Carregando... Nenhum resultado encontrado para: " " Não há nenhuma opção para s…" at bounding box center [444, 177] width 286 height 12
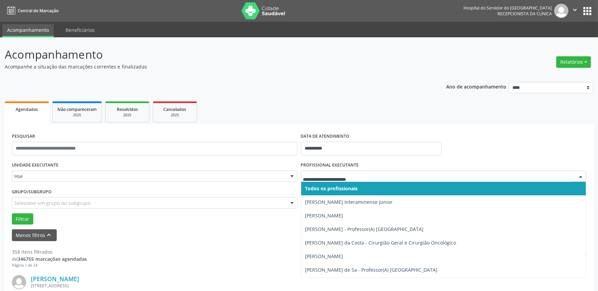
click at [344, 173] on input "text" at bounding box center [437, 180] width 269 height 14
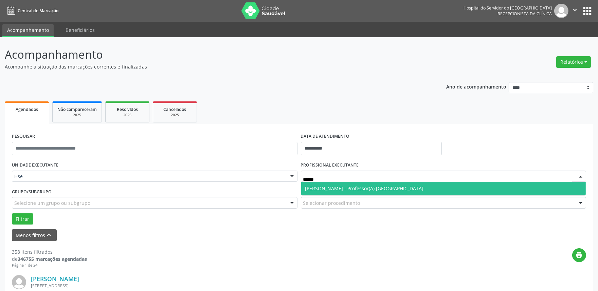
type input "******"
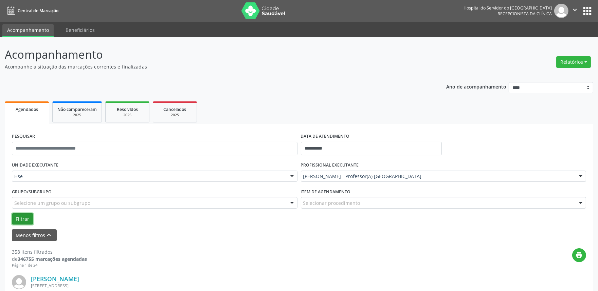
click at [21, 215] on button "Filtrar" at bounding box center [22, 220] width 21 height 12
drag, startPoint x: 582, startPoint y: 60, endPoint x: 566, endPoint y: 71, distance: 19.2
click at [581, 60] on button "Relatórios" at bounding box center [573, 62] width 35 height 12
click at [557, 75] on link "Agendamentos" at bounding box center [554, 77] width 73 height 10
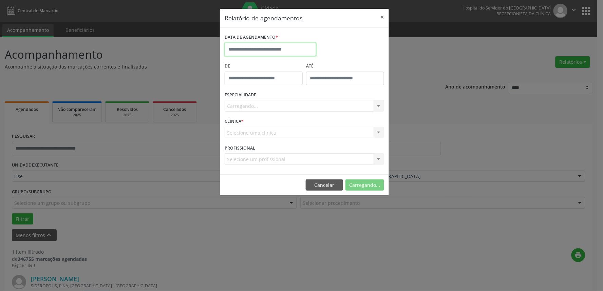
click at [284, 50] on input "text" at bounding box center [271, 50] width 92 height 14
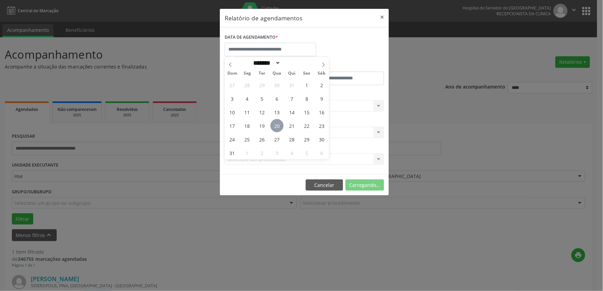
click at [276, 127] on span "20" at bounding box center [277, 125] width 13 height 13
type input "**********"
click at [276, 127] on span "20" at bounding box center [277, 125] width 13 height 13
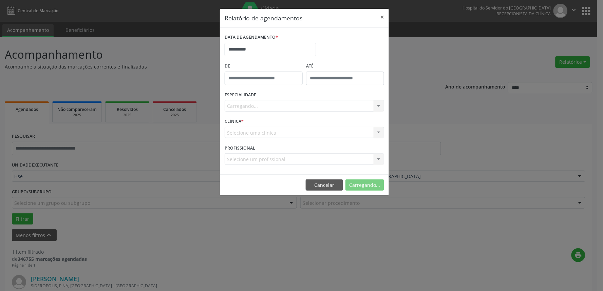
click at [283, 101] on div "Carregando... Nenhum resultado encontrado para: " " Não há nenhuma opção para s…" at bounding box center [305, 106] width 160 height 12
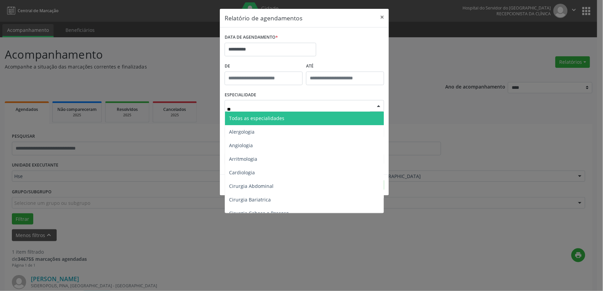
type input "***"
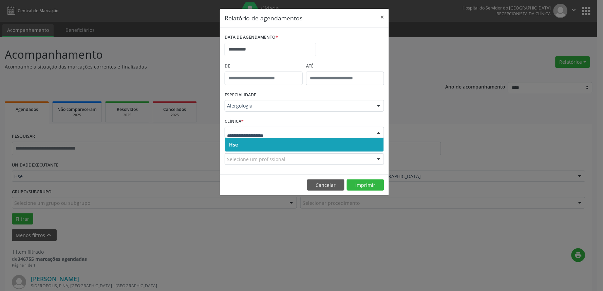
click at [254, 144] on span "Hse" at bounding box center [304, 145] width 159 height 14
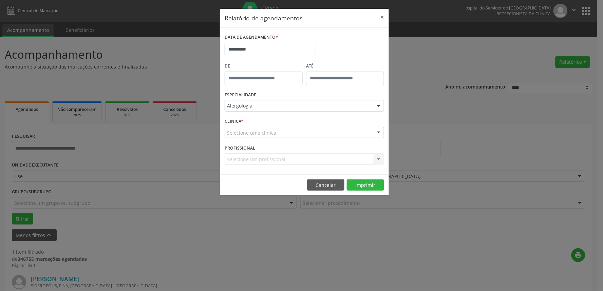
click at [247, 137] on div "Selecione uma clínica" at bounding box center [305, 133] width 160 height 12
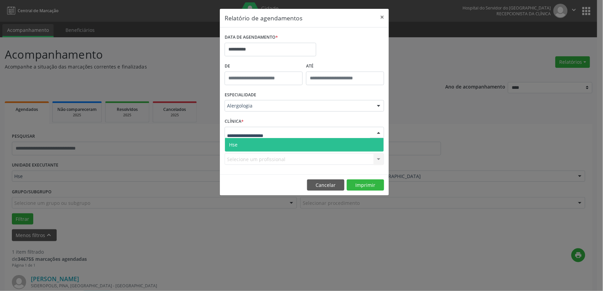
click at [233, 141] on span "Hse" at bounding box center [304, 145] width 159 height 14
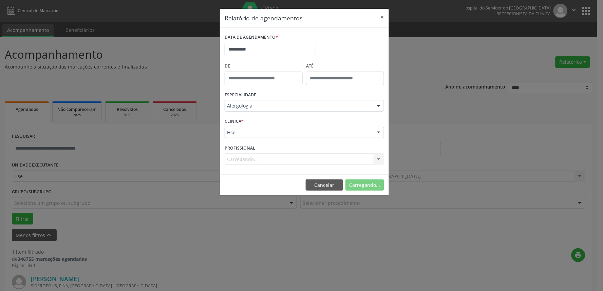
click at [273, 158] on div "Carregando... Nenhum resultado encontrado para: " " Não há nenhuma opção para s…" at bounding box center [305, 159] width 160 height 12
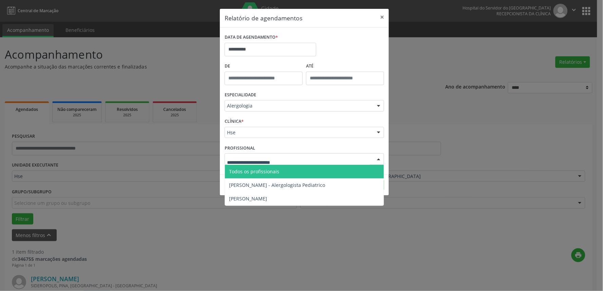
click at [273, 165] on div "Todos os profissionais [PERSON_NAME] - Alergologista Pediatrico [PERSON_NAME] N…" at bounding box center [305, 159] width 160 height 12
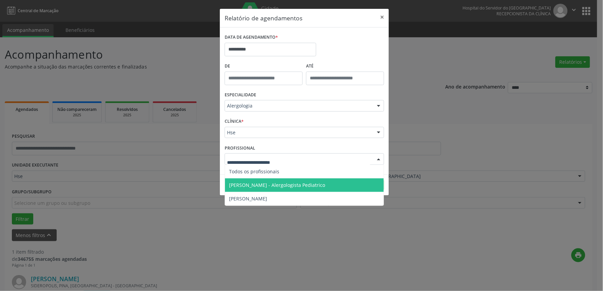
click at [301, 187] on span "[PERSON_NAME] - Alergologista Pediatrico" at bounding box center [277, 185] width 96 height 6
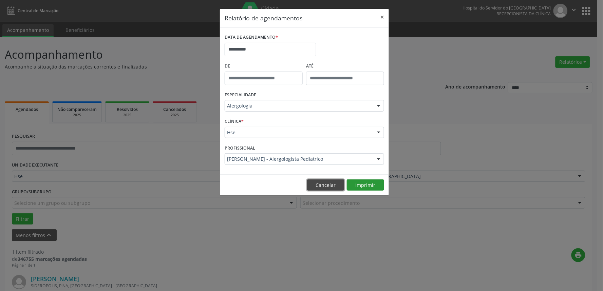
drag, startPoint x: 340, startPoint y: 181, endPoint x: 355, endPoint y: 184, distance: 15.1
click at [345, 183] on footer "Cancelar Imprimir" at bounding box center [304, 184] width 169 height 21
click at [364, 185] on button "Imprimir" at bounding box center [365, 186] width 37 height 12
